Goal: Find specific page/section: Find specific page/section

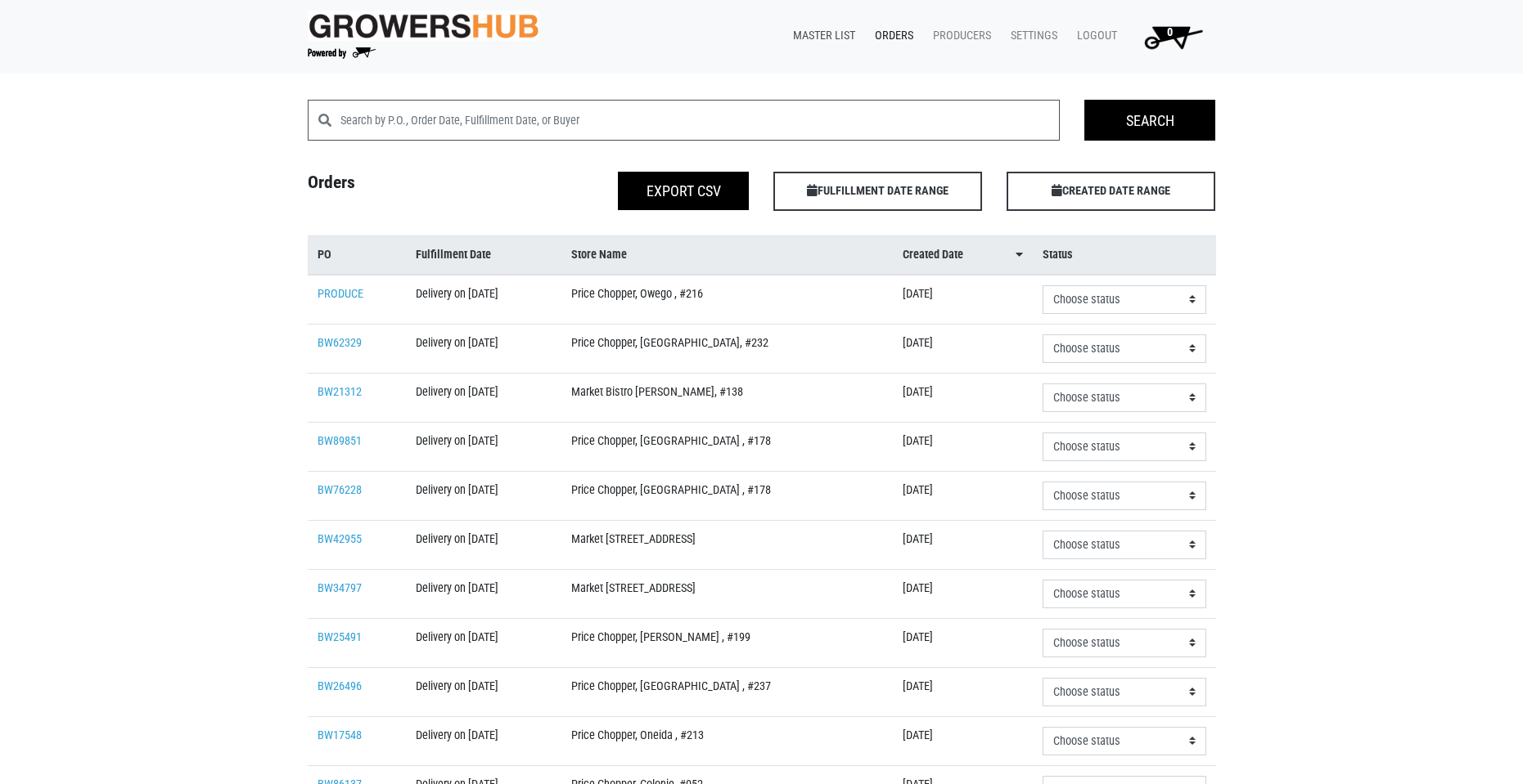
click at [837, 32] on link "Master List" at bounding box center [821, 35] width 82 height 31
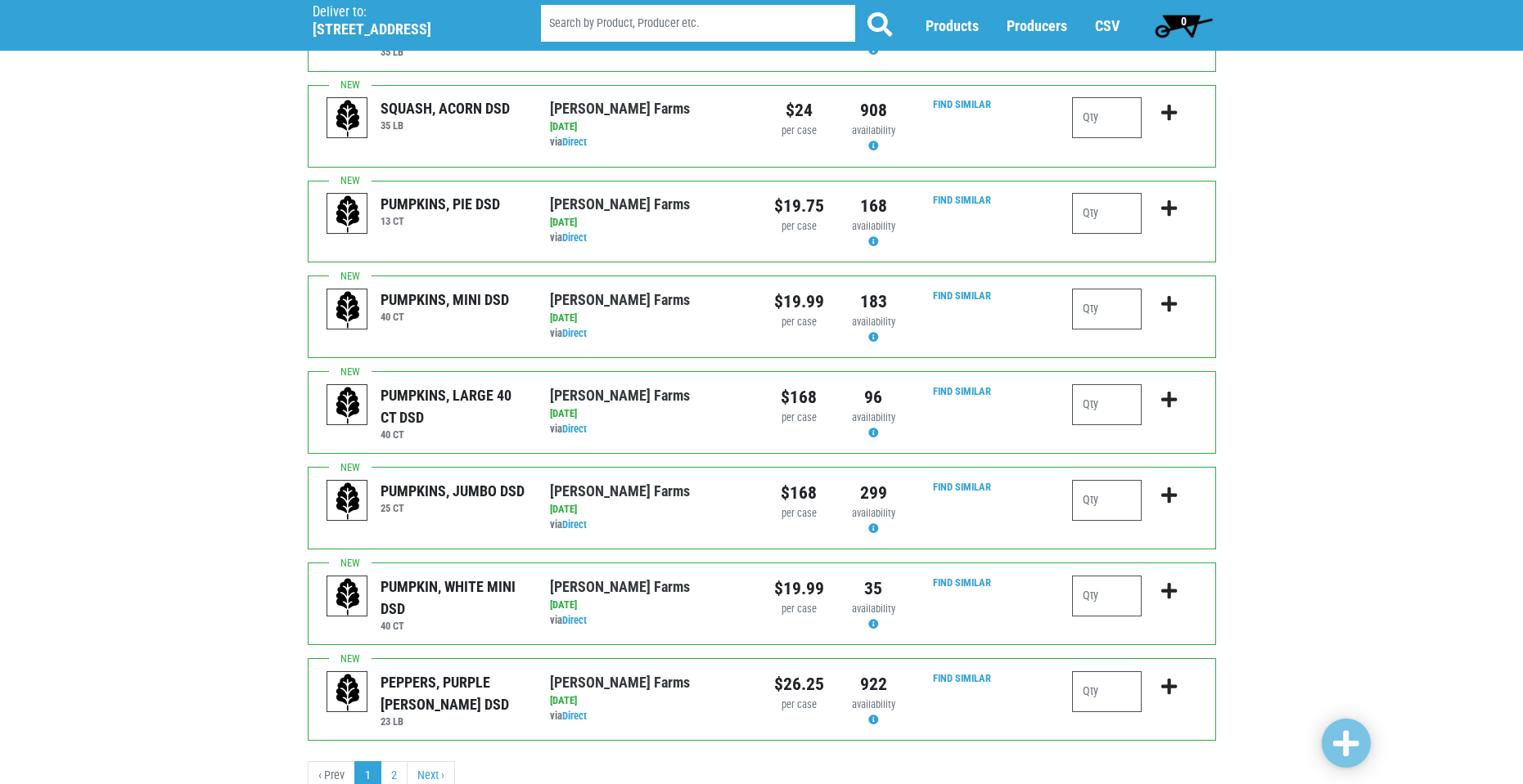
scroll to position [1435, 0]
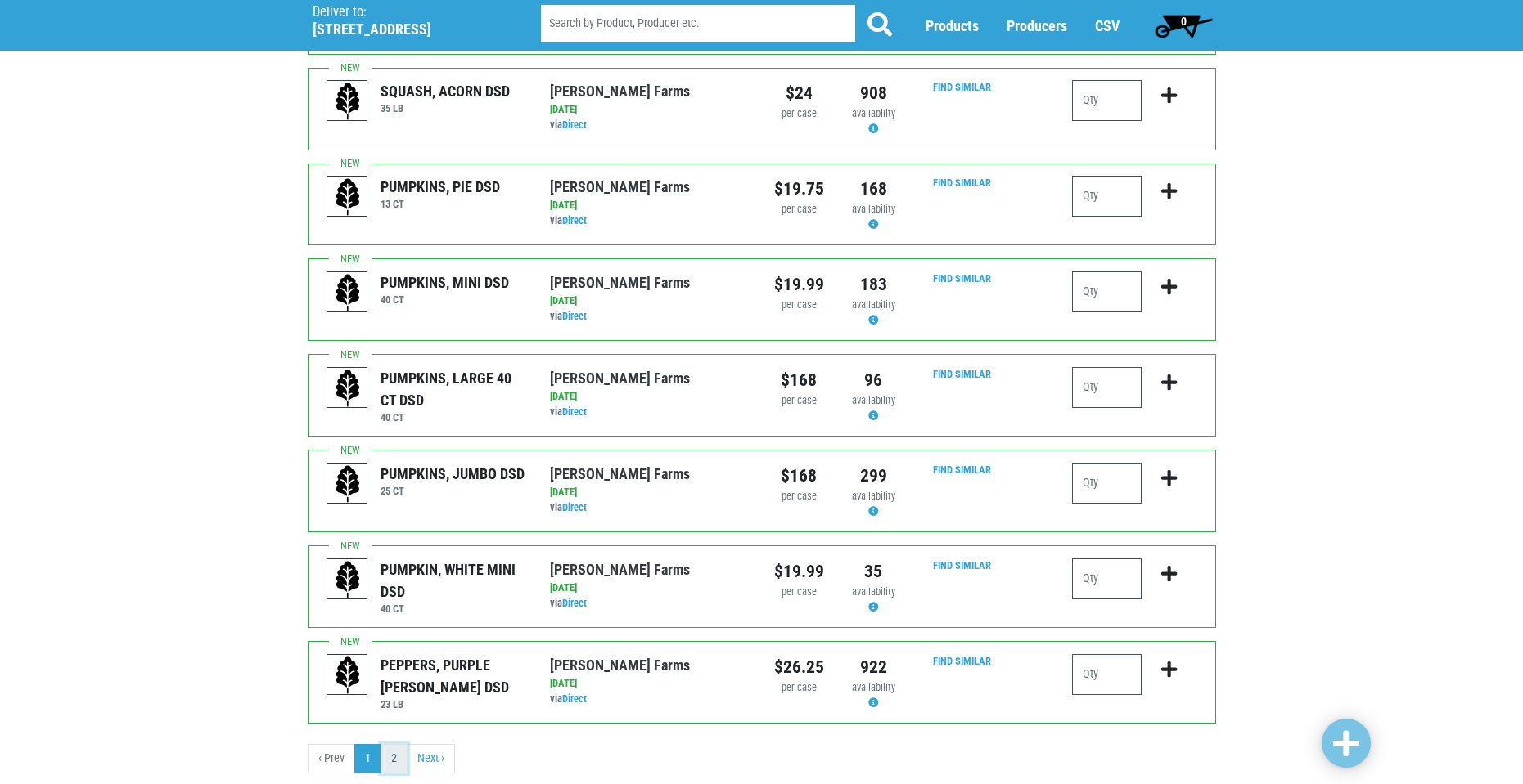
click at [389, 744] on link "2" at bounding box center [394, 758] width 27 height 29
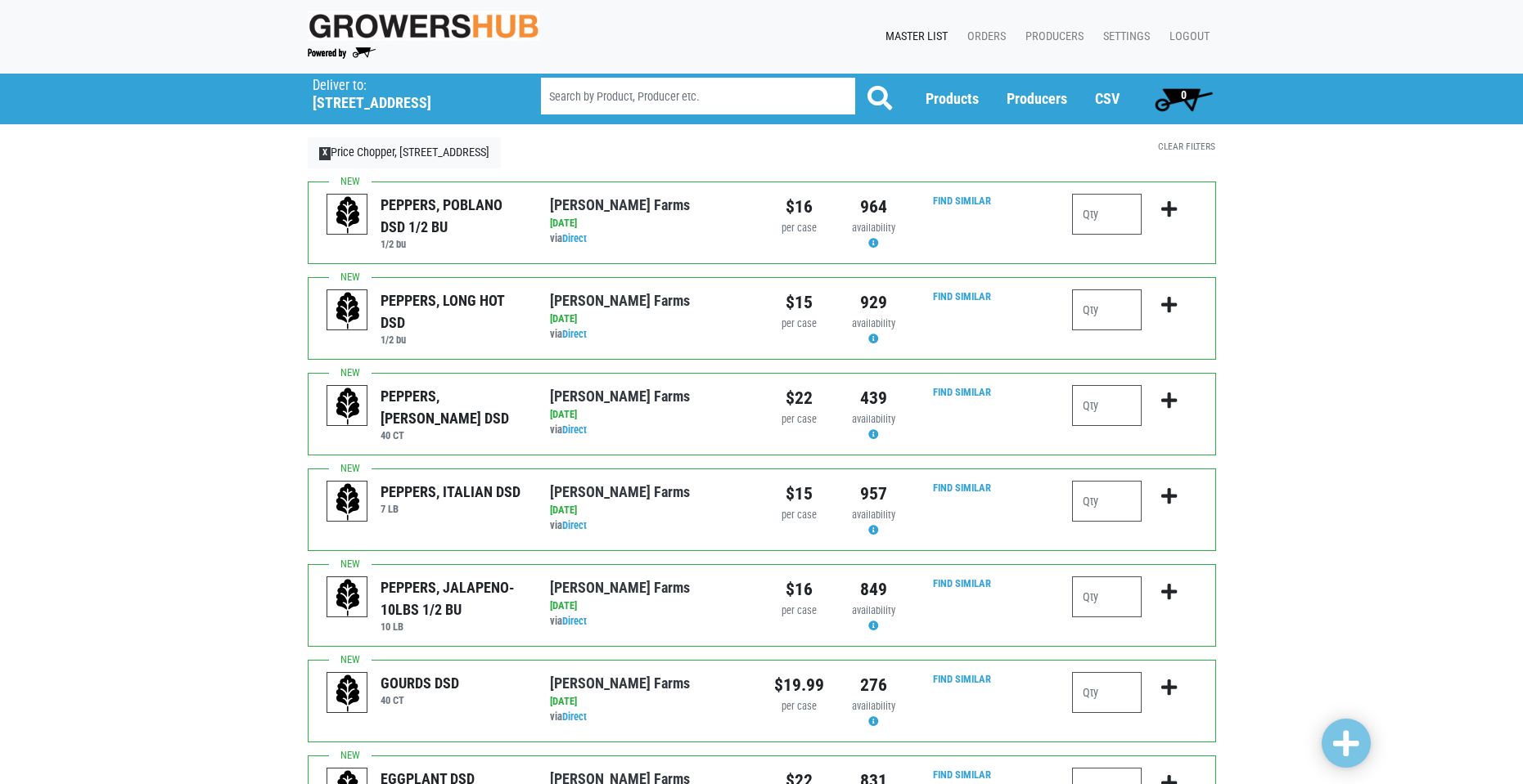
drag, startPoint x: 378, startPoint y: 702, endPoint x: 197, endPoint y: 522, distance: 255.3
click at [197, 522] on div "Deliver To Price Chopper, [GEOGRAPHIC_DATA] ([STREET_ADDRESS]) Deliver to: [STR…" at bounding box center [761, 535] width 1523 height 923
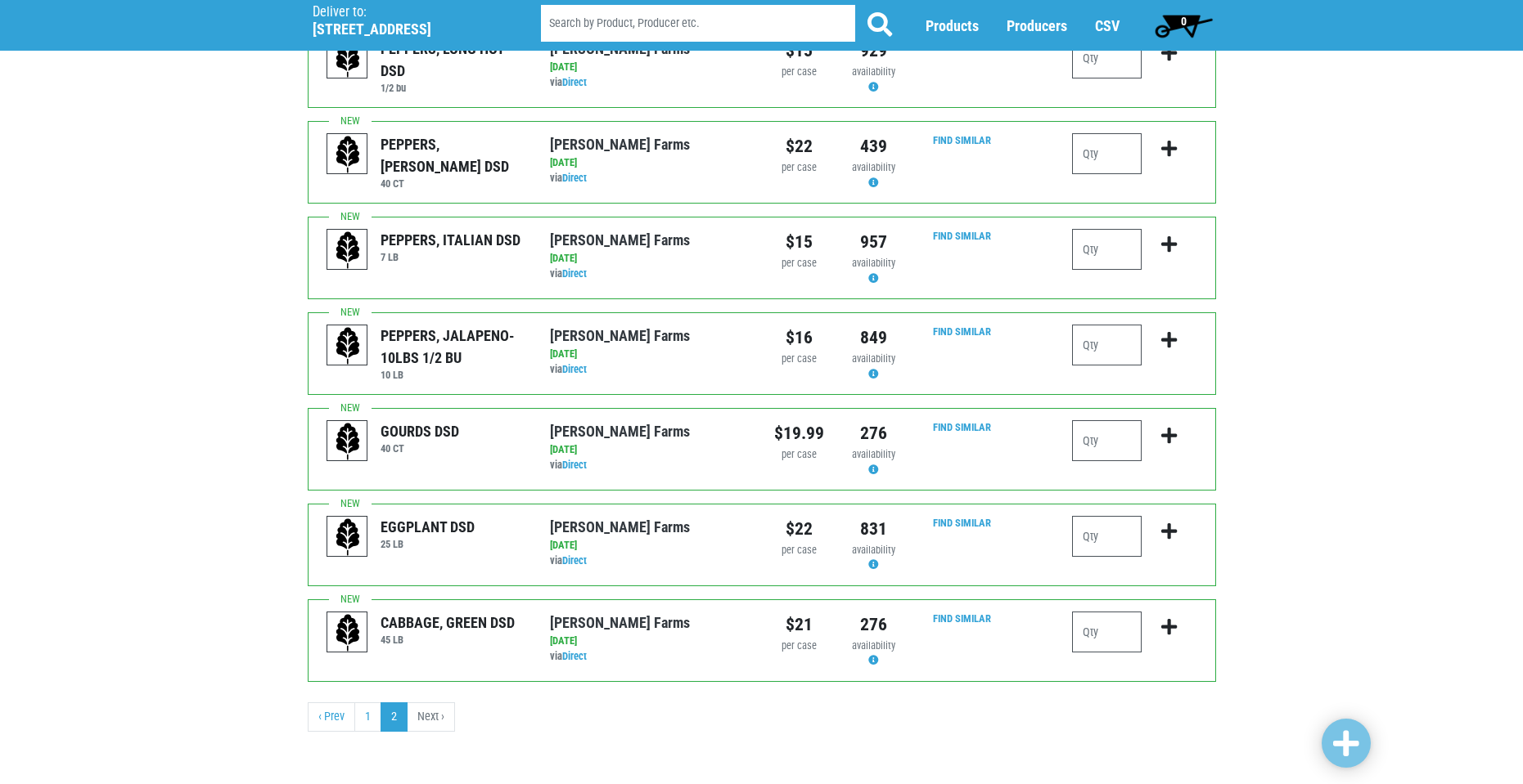
scroll to position [254, 0]
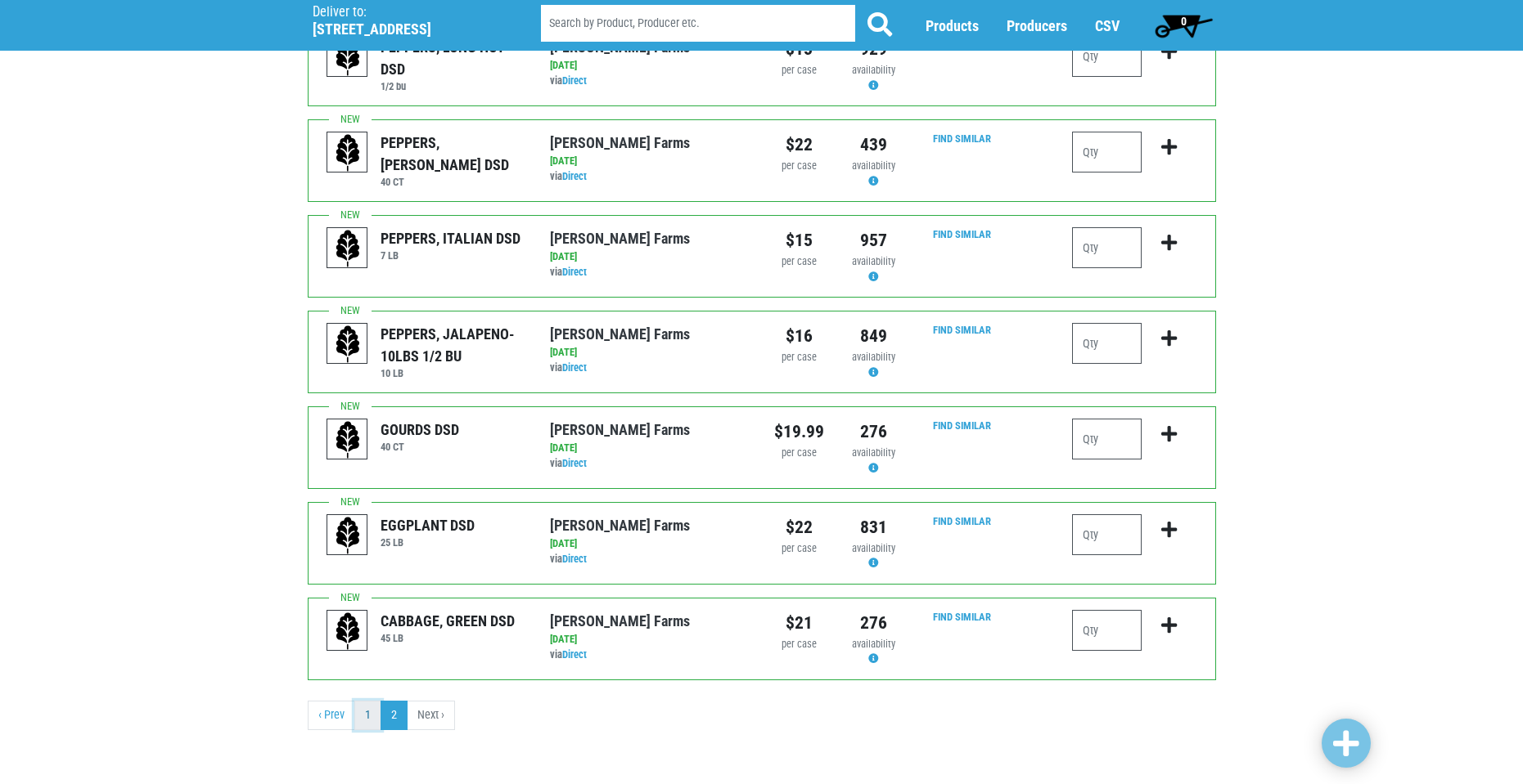
click at [369, 714] on link "1" at bounding box center [368, 716] width 27 height 29
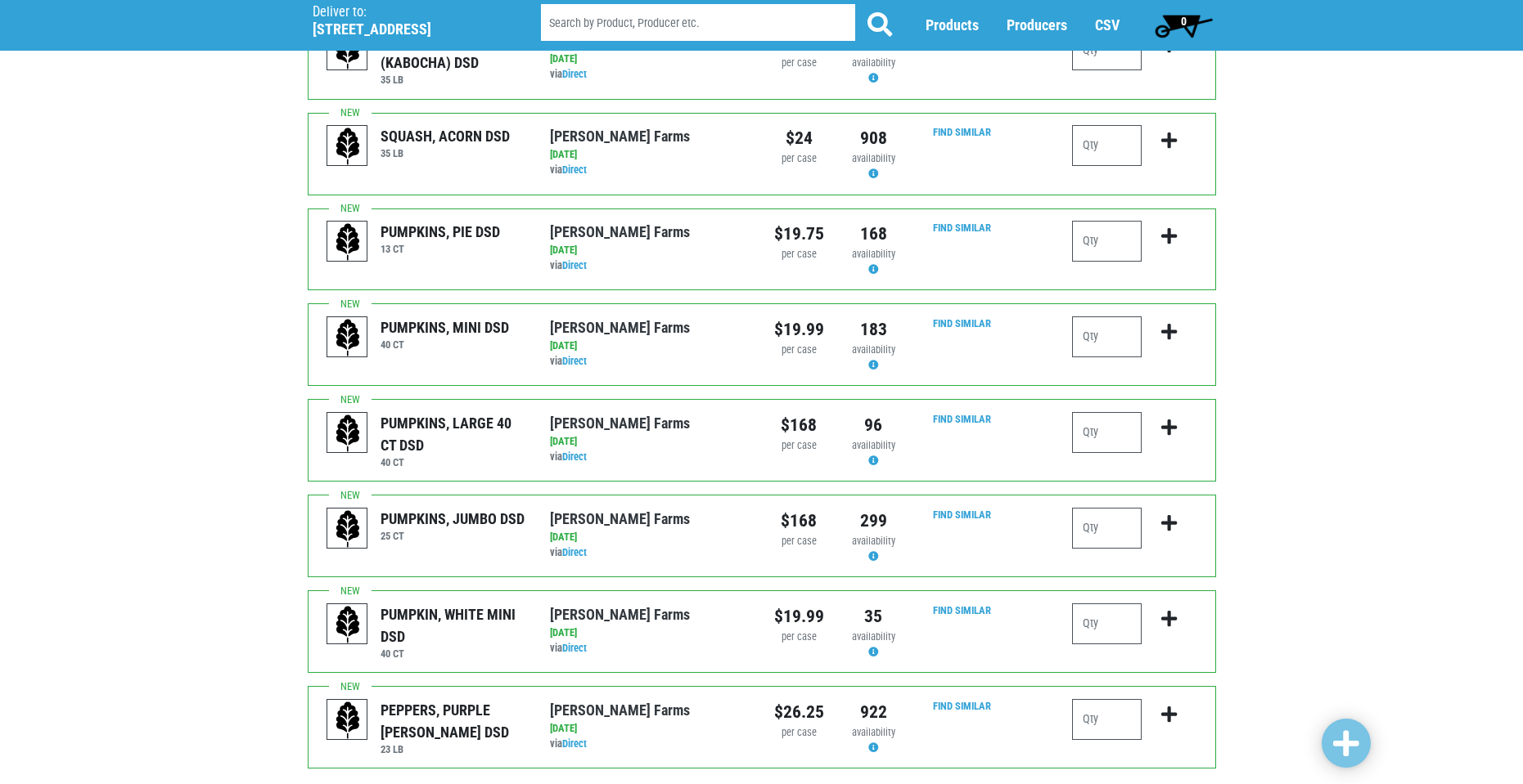
scroll to position [1435, 0]
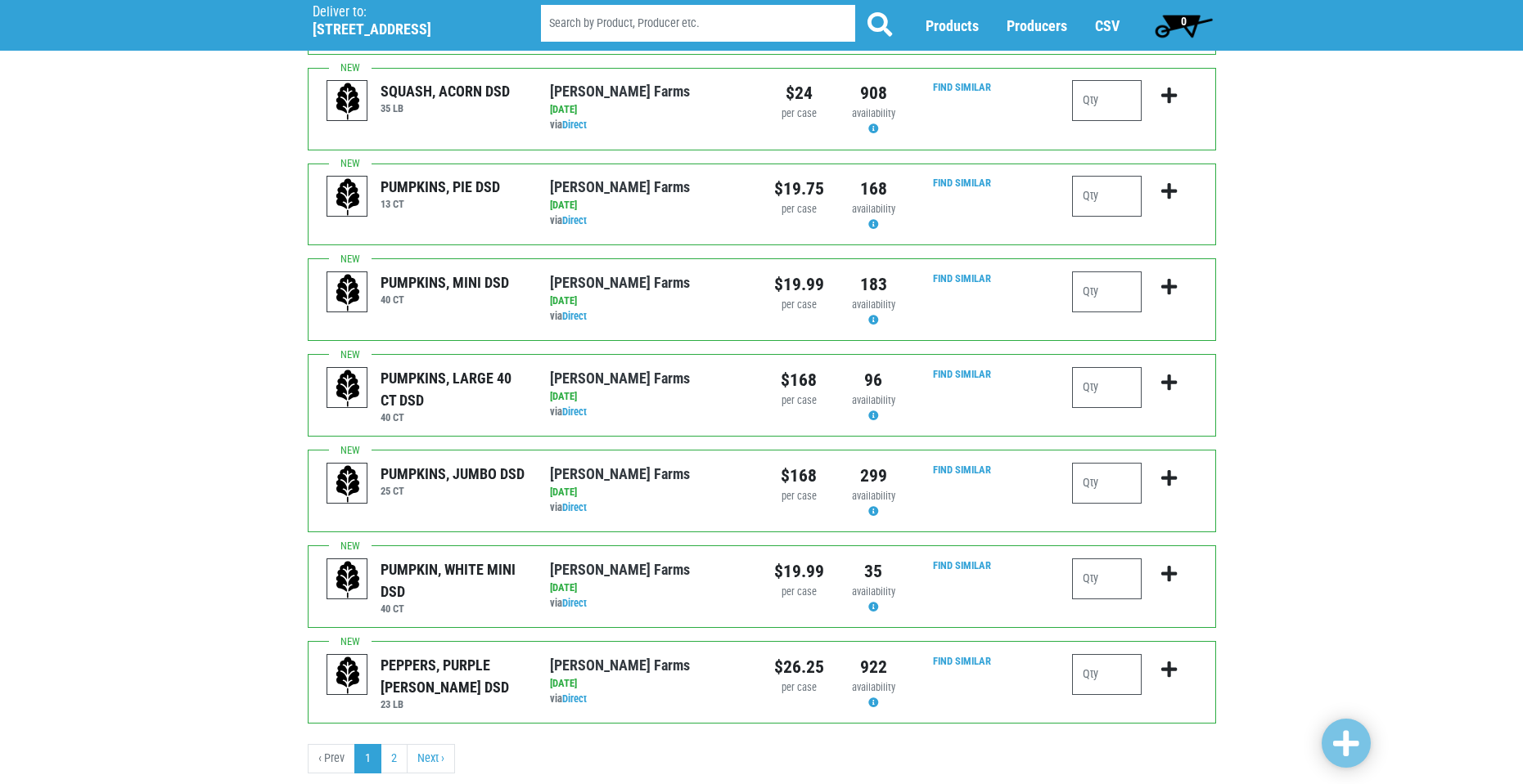
drag, startPoint x: 485, startPoint y: 382, endPoint x: 436, endPoint y: 412, distance: 57.5
